Goal: Task Accomplishment & Management: Manage account settings

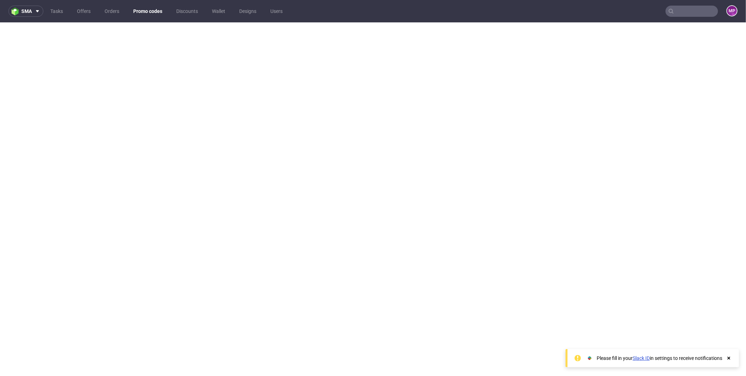
click at [150, 14] on link "Promo codes" at bounding box center [147, 11] width 37 height 11
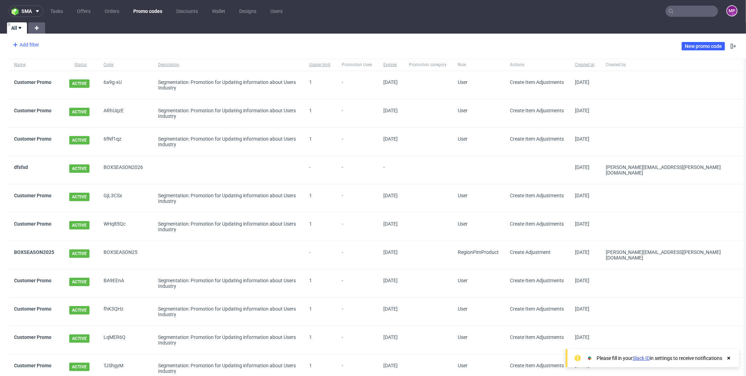
click at [30, 47] on div "Add filter" at bounding box center [25, 44] width 31 height 11
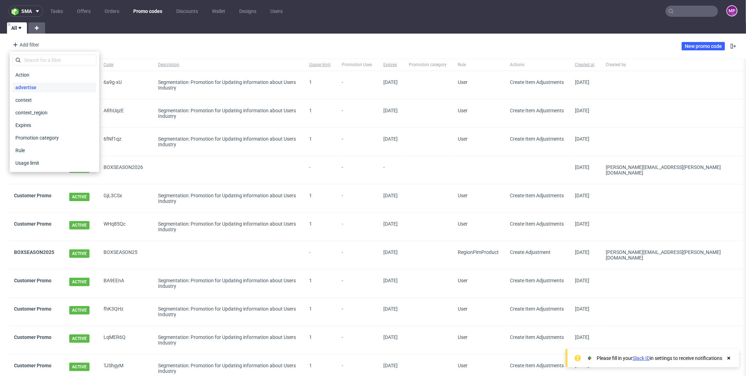
click at [40, 88] on div "advertise" at bounding box center [55, 88] width 84 height 10
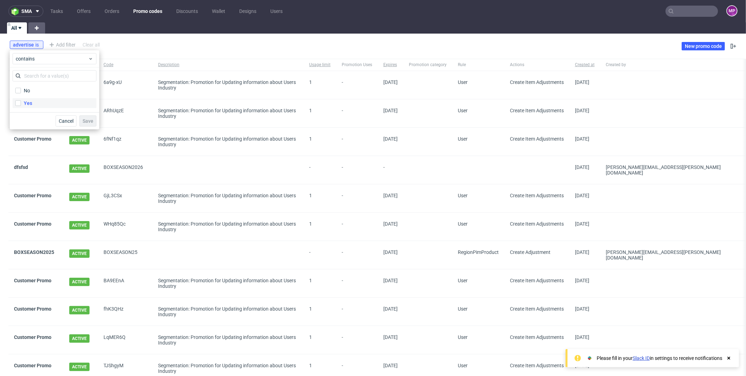
click at [31, 100] on div "Yes" at bounding box center [28, 103] width 8 height 7
click at [21, 100] on input "Yes" at bounding box center [18, 103] width 6 height 6
checkbox input "true"
click at [86, 119] on span "Save" at bounding box center [88, 121] width 11 height 5
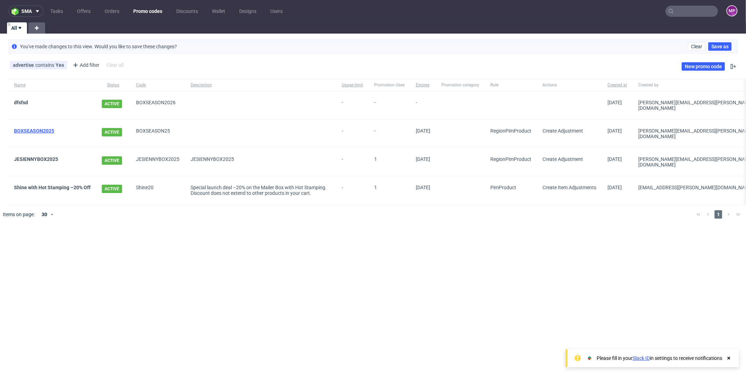
click at [41, 128] on link "BOXSEASON2025" at bounding box center [34, 131] width 40 height 6
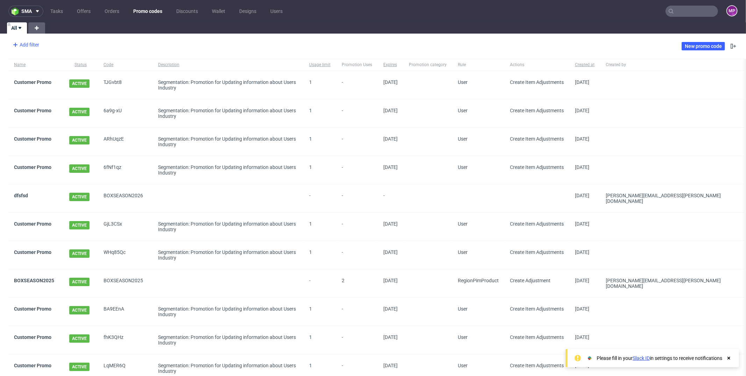
click at [27, 45] on div "Add filter" at bounding box center [25, 44] width 31 height 11
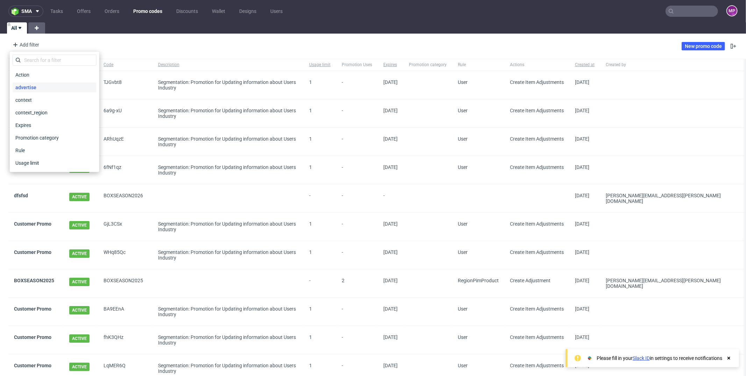
click at [33, 88] on span "advertise" at bounding box center [26, 88] width 27 height 10
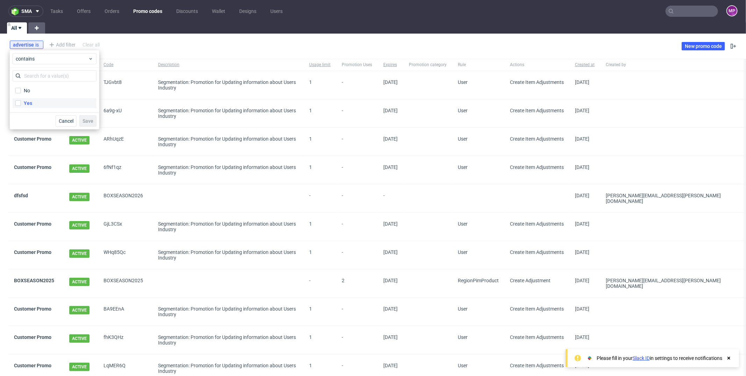
click at [30, 102] on div "Yes" at bounding box center [28, 103] width 8 height 7
click at [21, 102] on input "Yes" at bounding box center [18, 103] width 6 height 6
checkbox input "true"
click at [90, 122] on span "Save" at bounding box center [88, 121] width 11 height 5
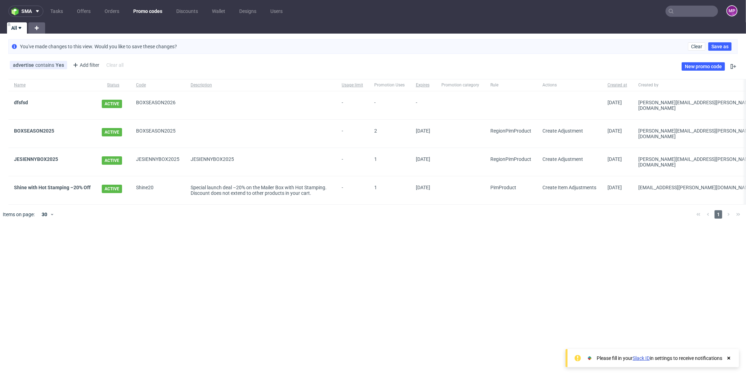
click at [144, 128] on span "BOXSEASON2025" at bounding box center [157, 133] width 43 height 11
copy span "BOXSEASON2025"
click at [692, 68] on link "New promo code" at bounding box center [703, 66] width 43 height 8
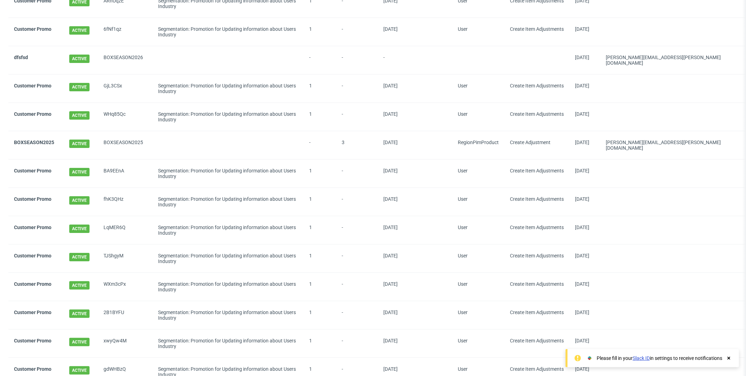
scroll to position [172, 0]
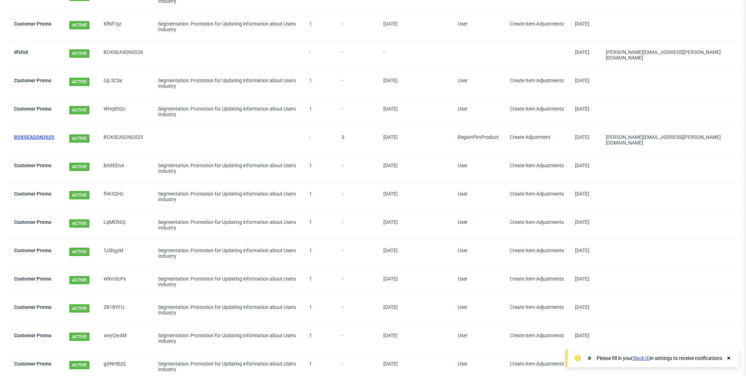
click at [21, 134] on link "BOXSEASON2025" at bounding box center [34, 137] width 40 height 6
